Goal: Contribute content: Add original content to the website for others to see

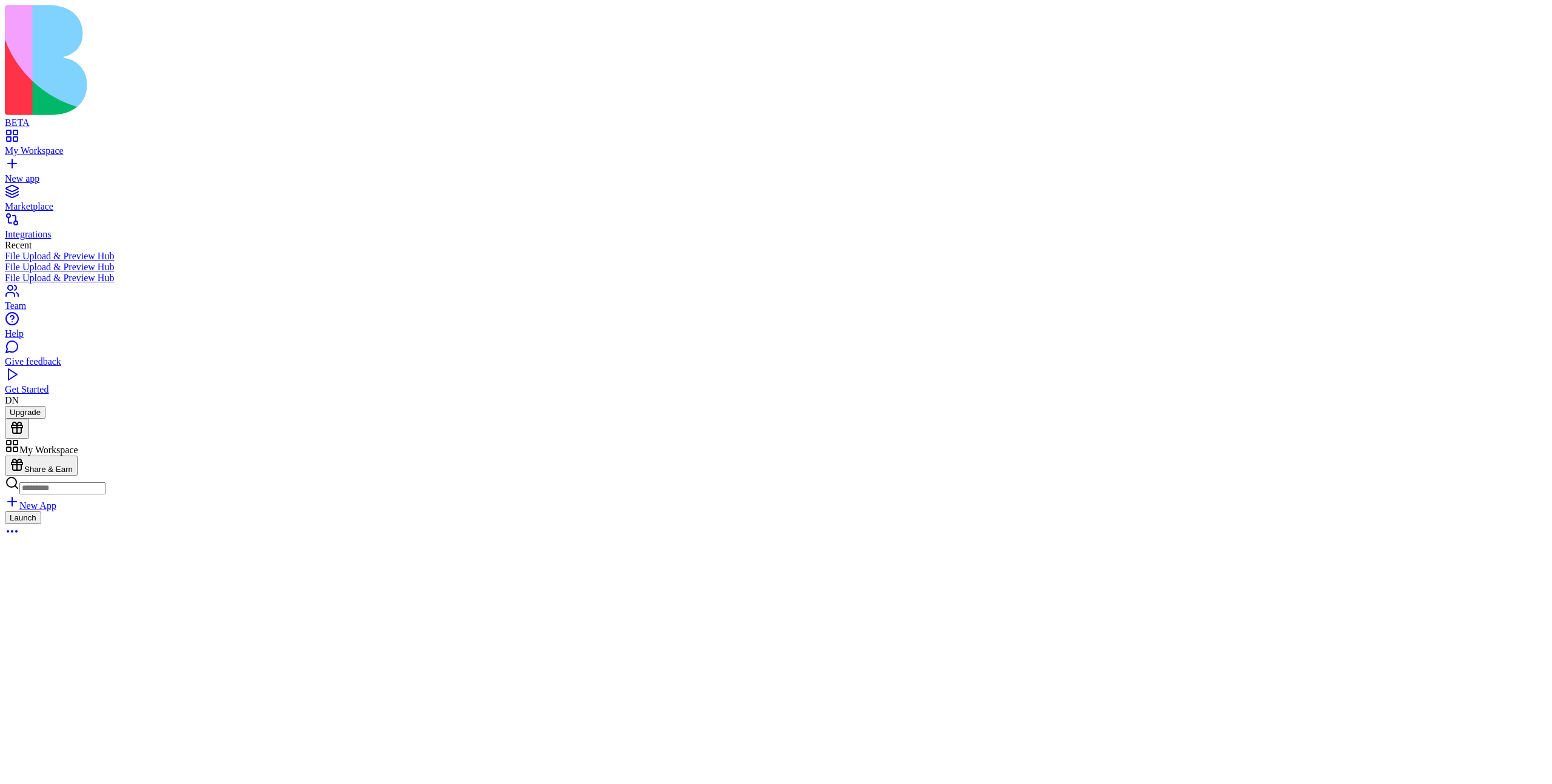
click at [111, 173] on div "New app" at bounding box center [775, 179] width 1542 height 11
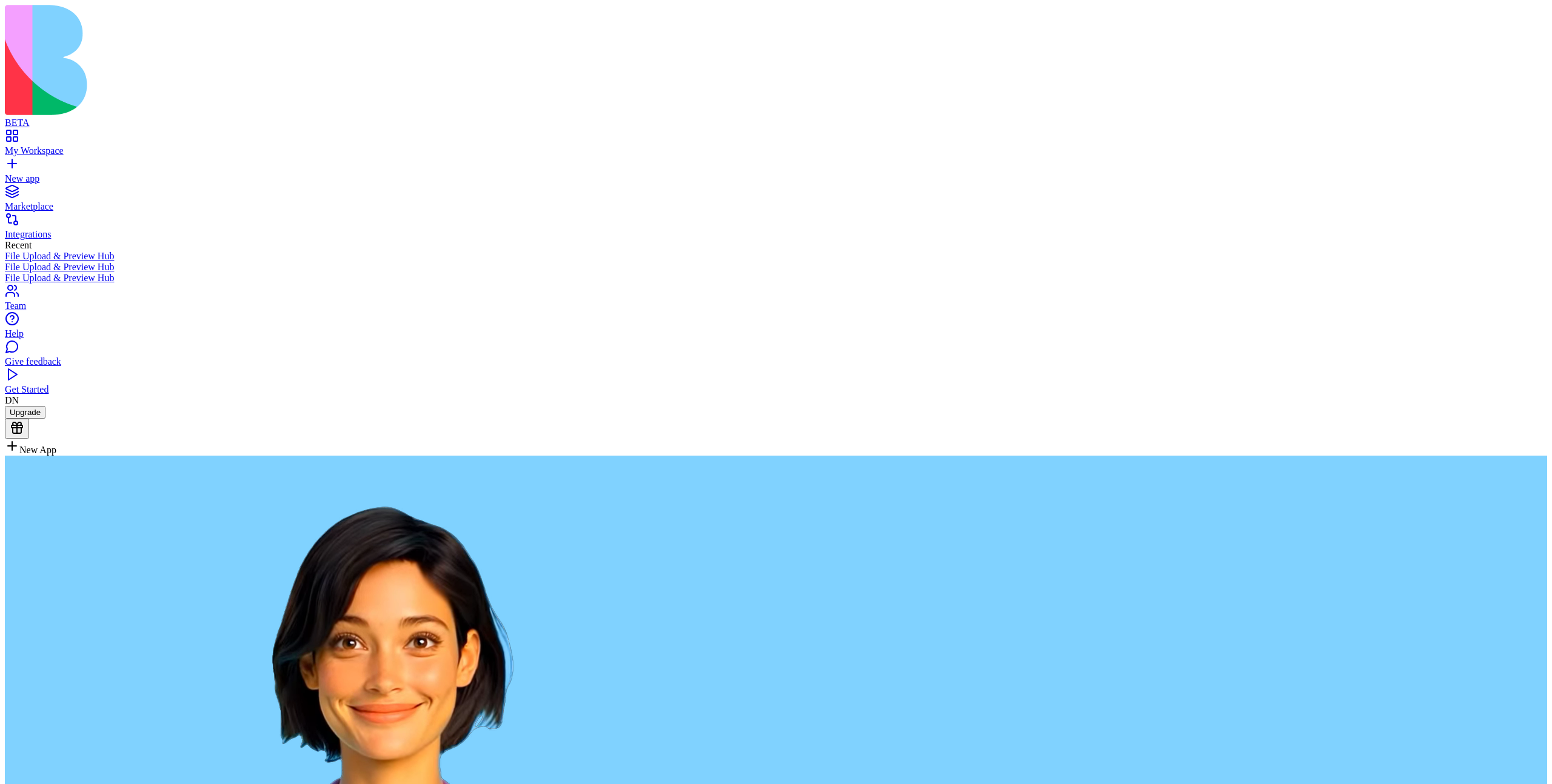
type textarea "**********"
